Goal: Information Seeking & Learning: Understand process/instructions

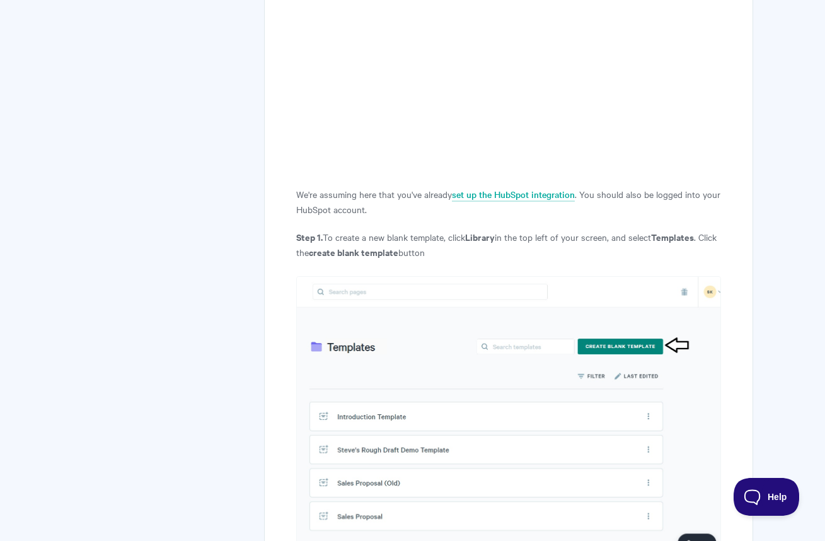
scroll to position [587, 0]
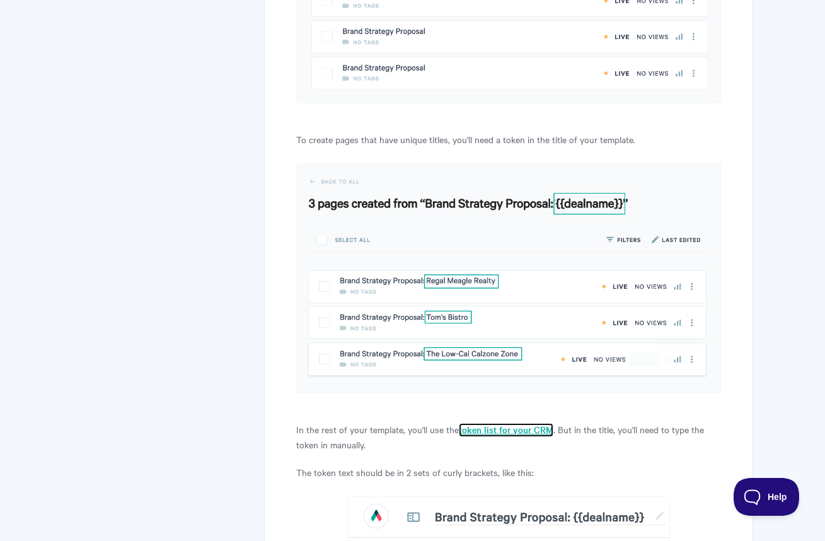
scroll to position [653, 0]
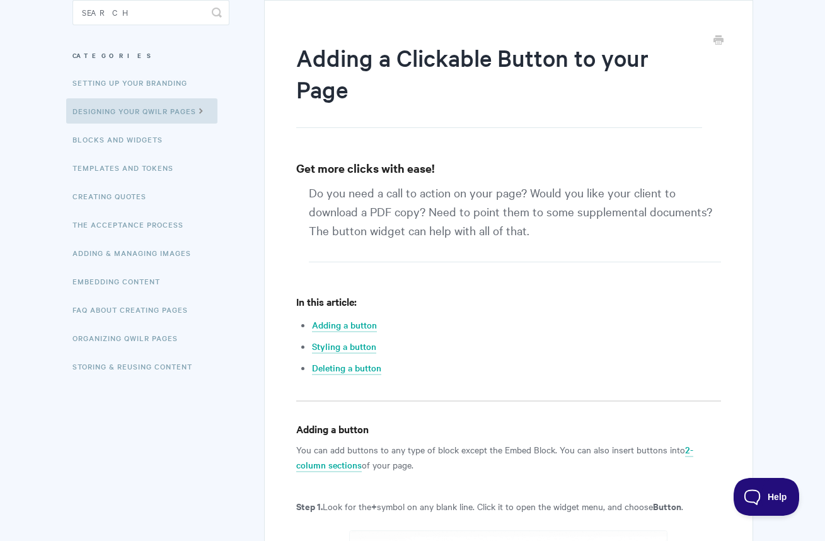
scroll to position [136, 0]
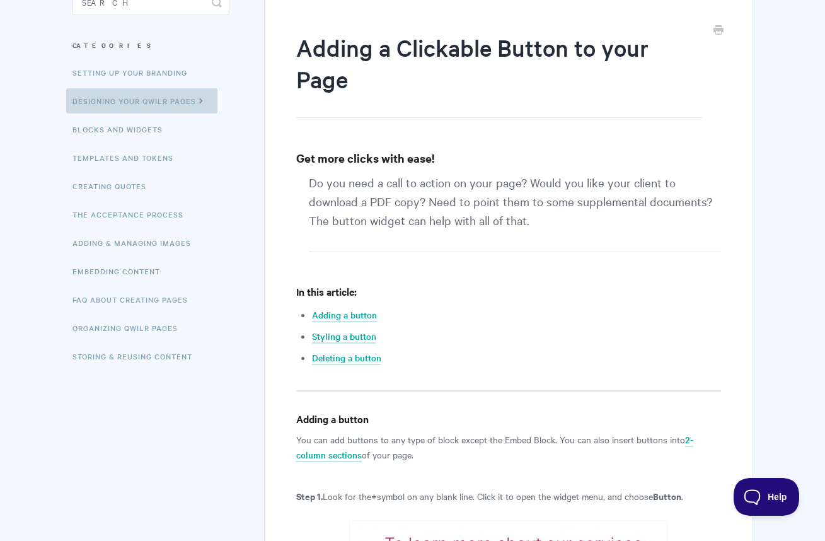
click at [199, 98] on icon at bounding box center [201, 100] width 11 height 10
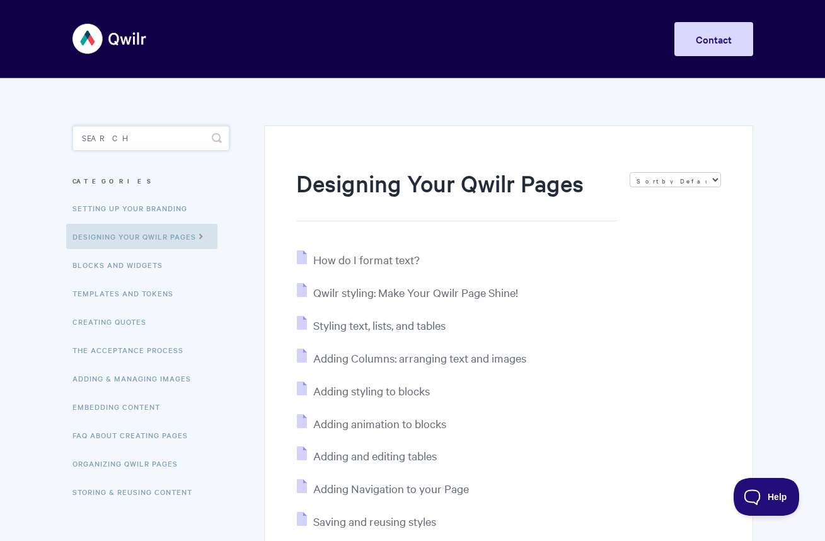
click at [123, 132] on input "Search" at bounding box center [151, 137] width 157 height 25
type input "B"
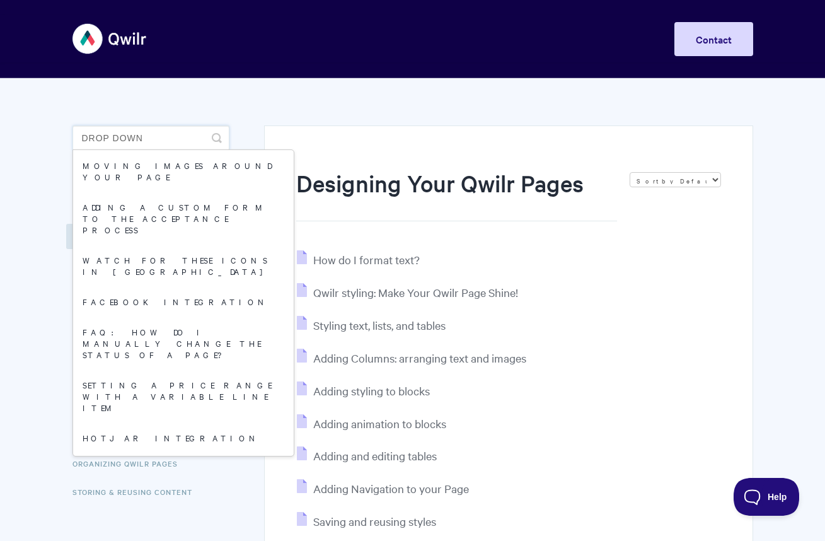
type input "drop down"
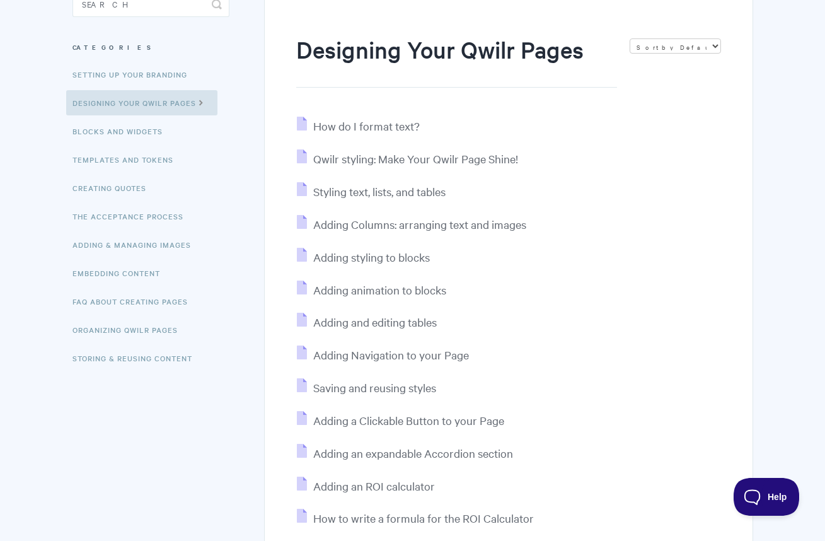
scroll to position [142, 0]
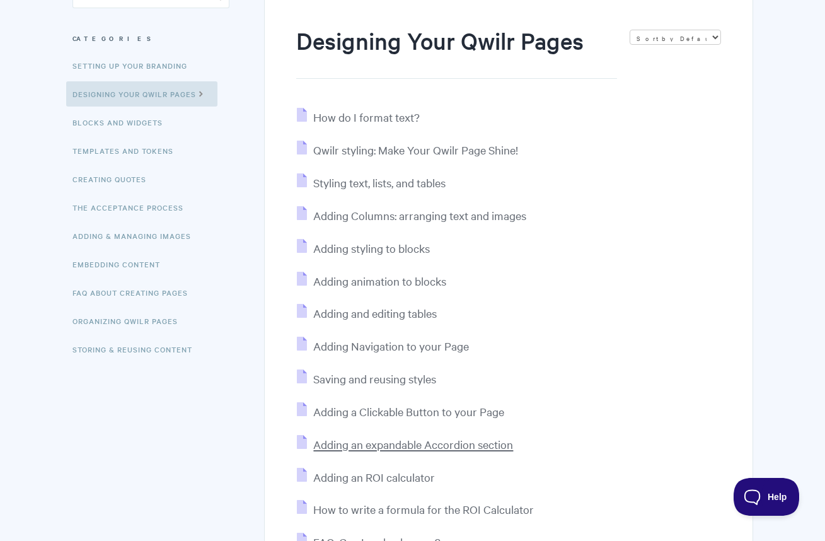
click at [413, 449] on span "Adding an expandable Accordion section" at bounding box center [413, 444] width 200 height 15
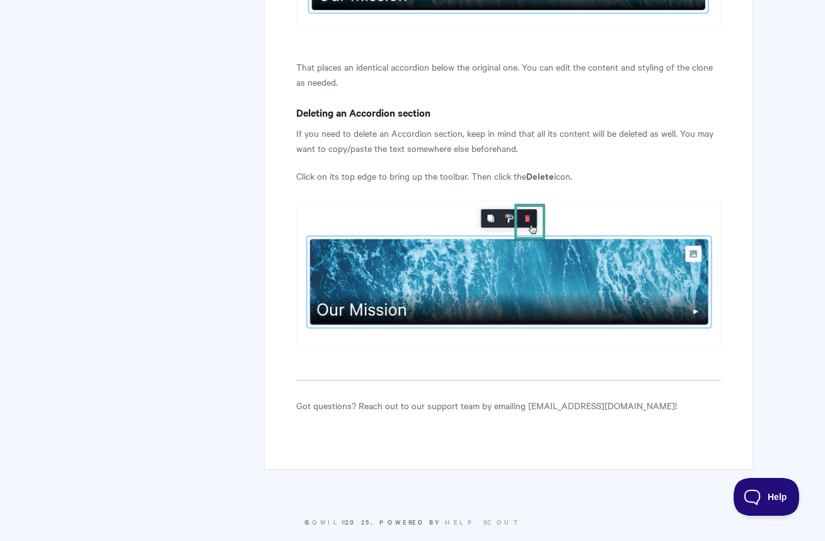
scroll to position [4682, 0]
